Goal: Information Seeking & Learning: Understand process/instructions

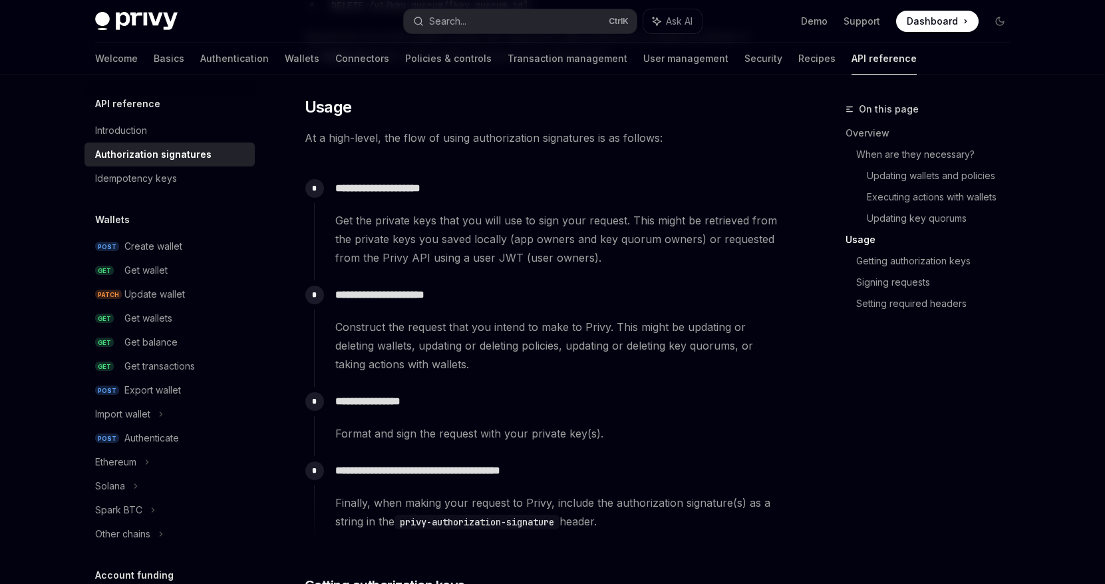
scroll to position [1264, 0]
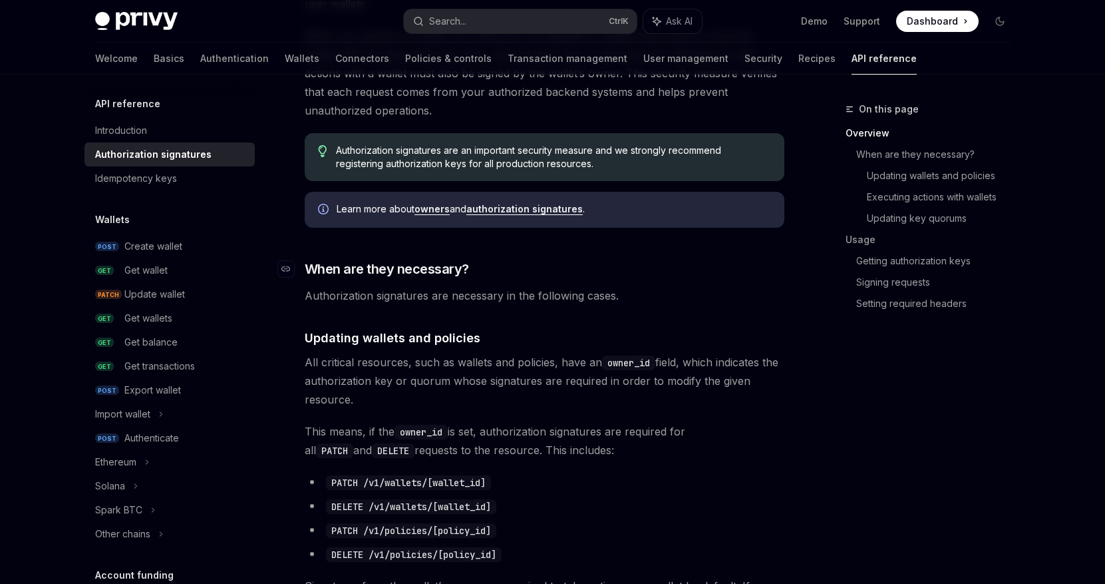
scroll to position [333, 0]
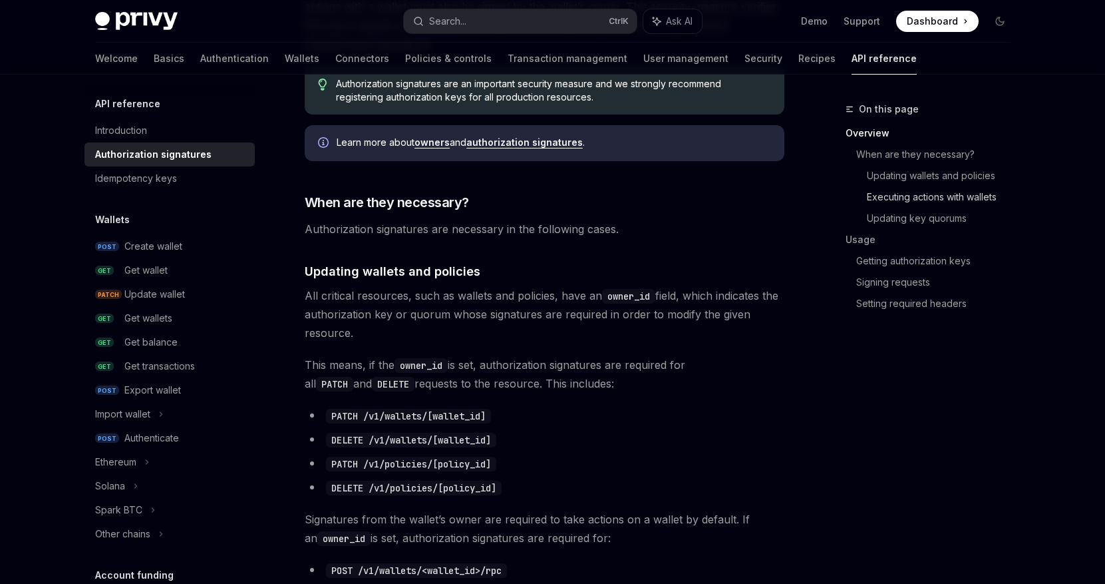
click at [922, 198] on link "Executing actions with wallets" at bounding box center [944, 196] width 154 height 21
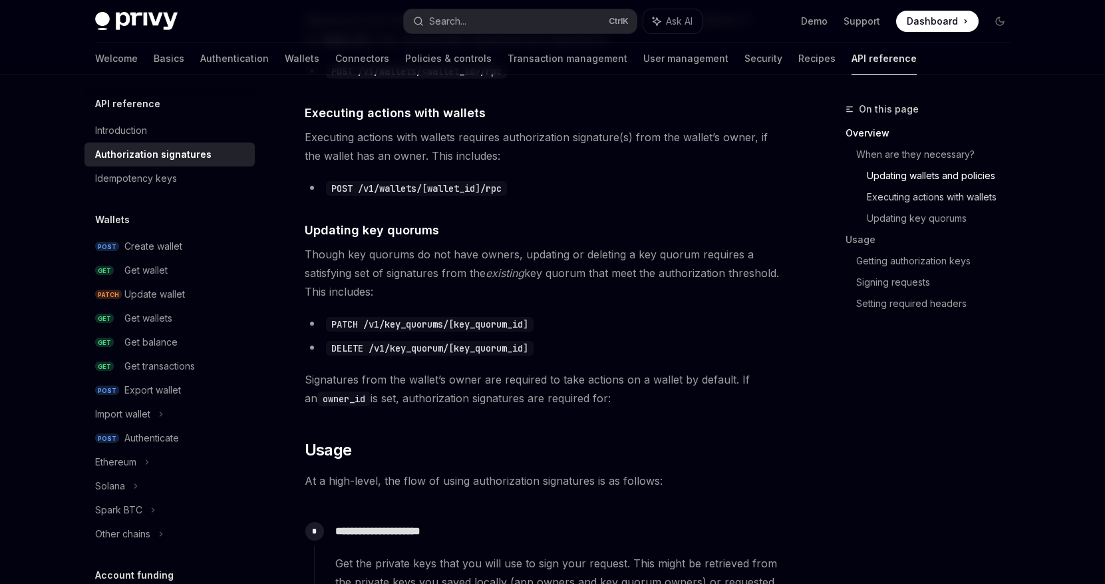
scroll to position [834, 0]
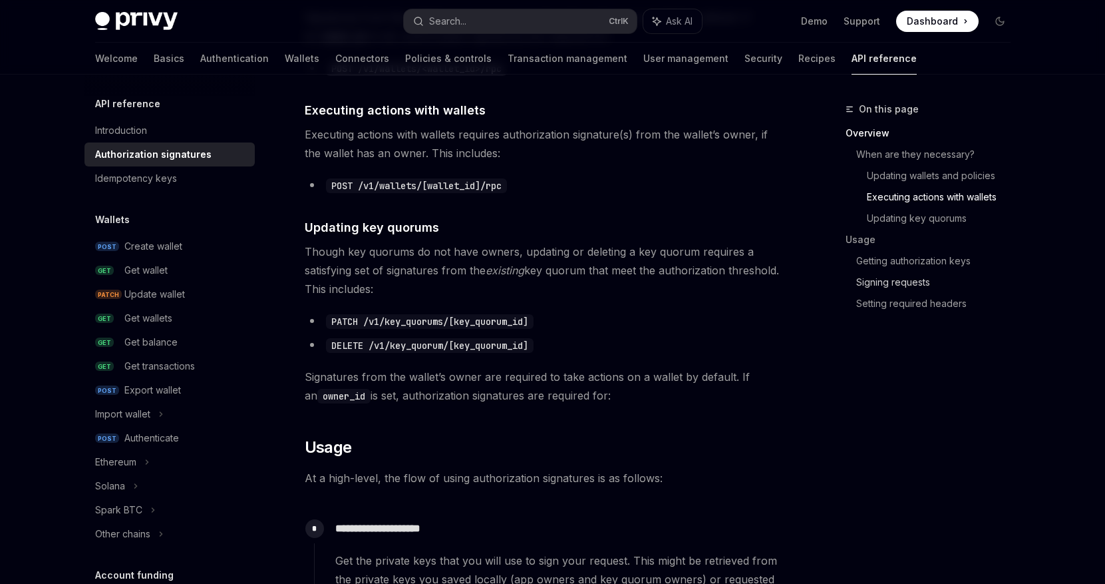
click at [909, 279] on link "Signing requests" at bounding box center [938, 281] width 165 height 21
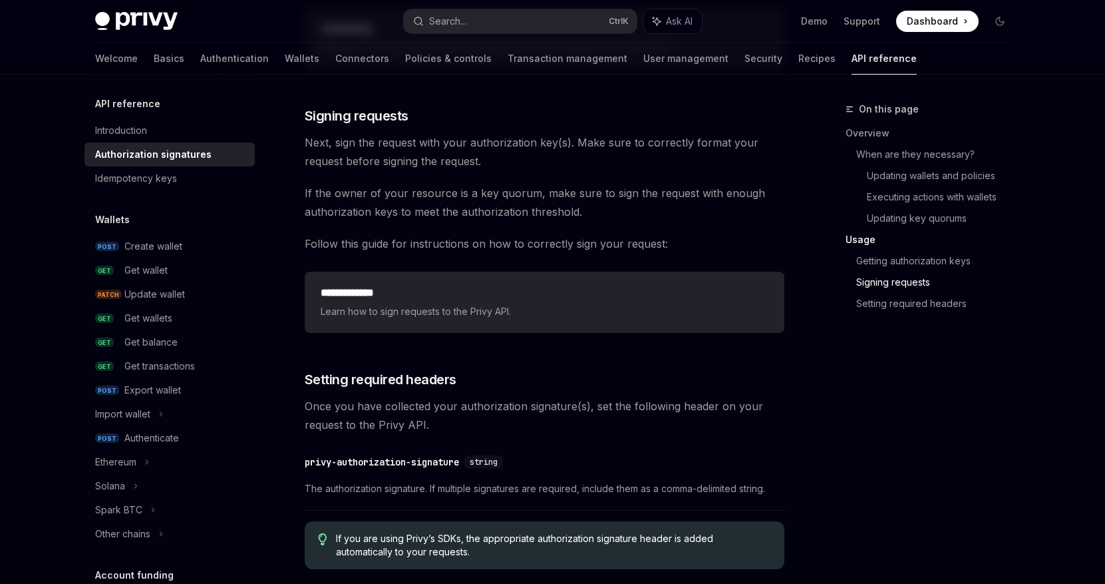
scroll to position [2021, 0]
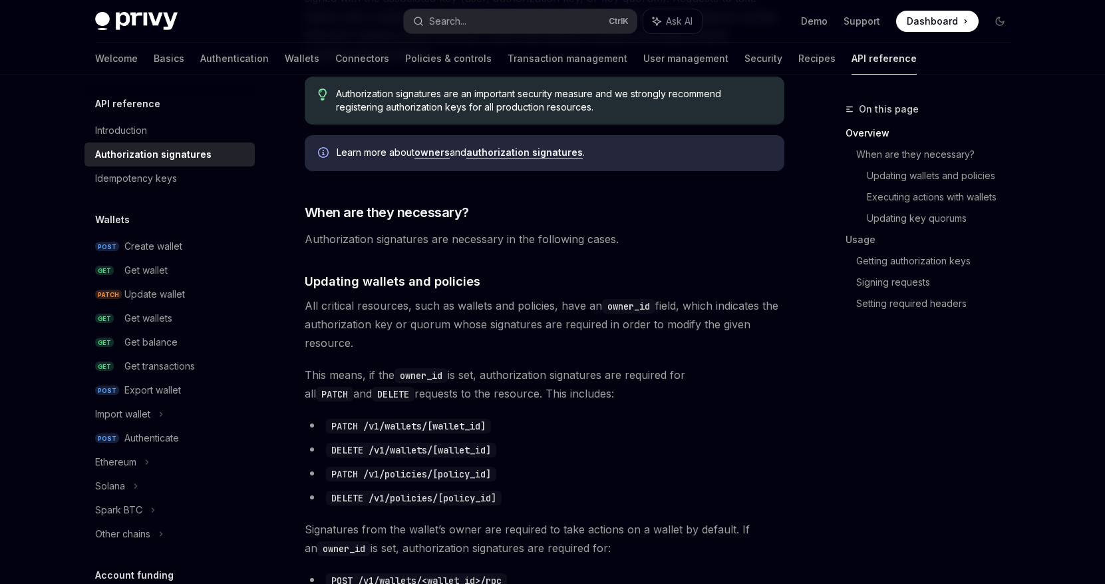
scroll to position [399, 0]
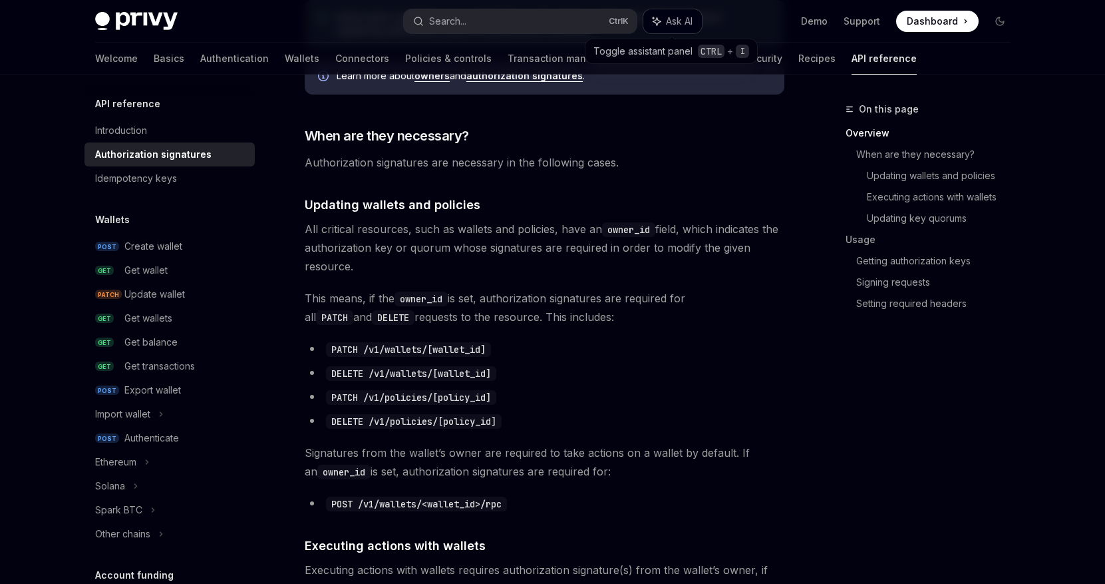
click at [667, 20] on span "Ask AI" at bounding box center [679, 21] width 27 height 13
type textarea "*"
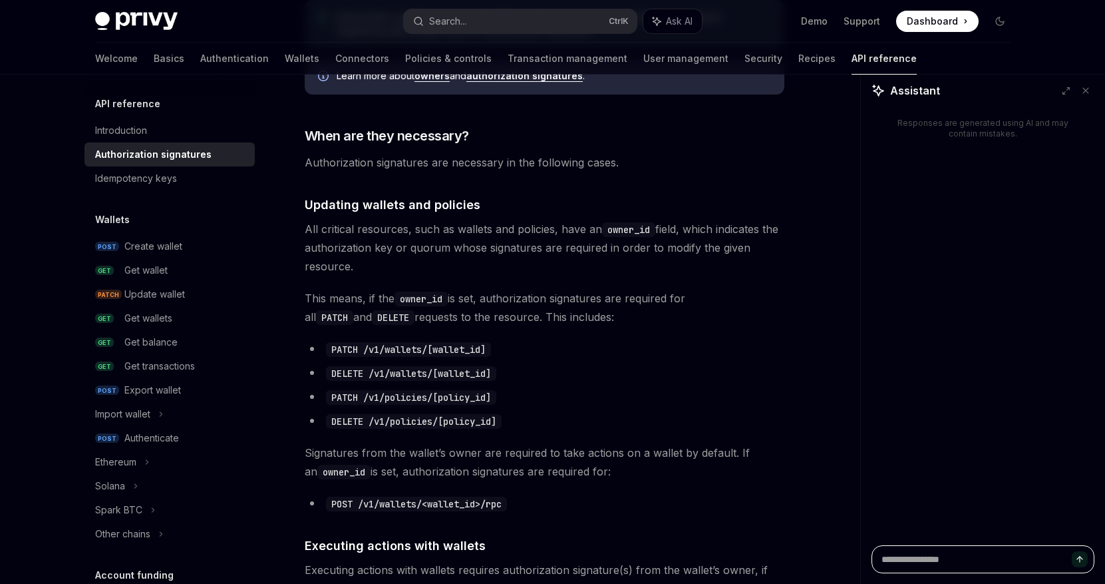
scroll to position [466, 0]
